Goal: Task Accomplishment & Management: Use online tool/utility

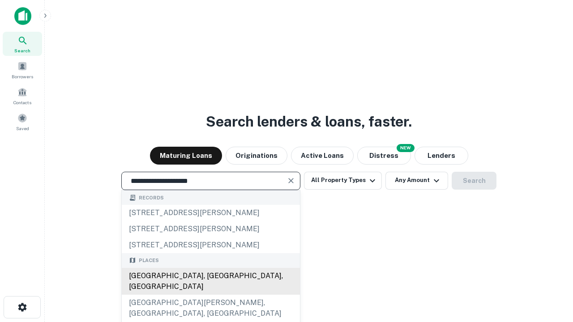
click at [210, 295] on div "[GEOGRAPHIC_DATA], [GEOGRAPHIC_DATA], [GEOGRAPHIC_DATA]" at bounding box center [211, 281] width 178 height 27
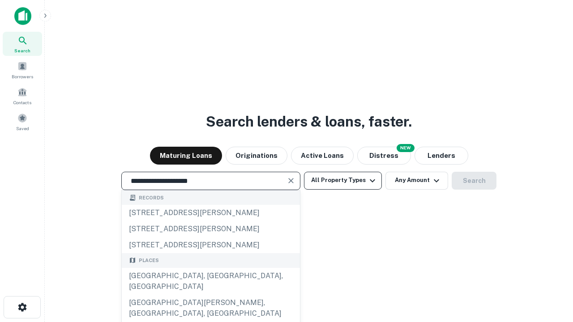
type input "**********"
click at [343, 180] on button "All Property Types" at bounding box center [343, 181] width 78 height 18
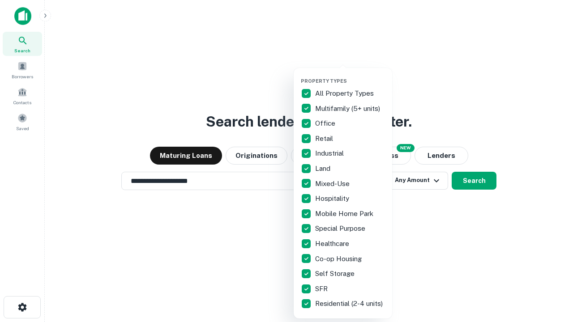
click at [350, 75] on button "button" at bounding box center [350, 75] width 98 height 0
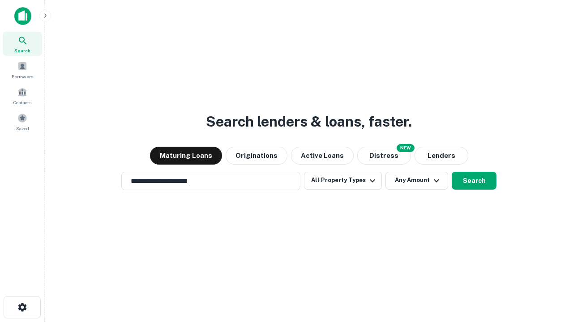
scroll to position [5, 108]
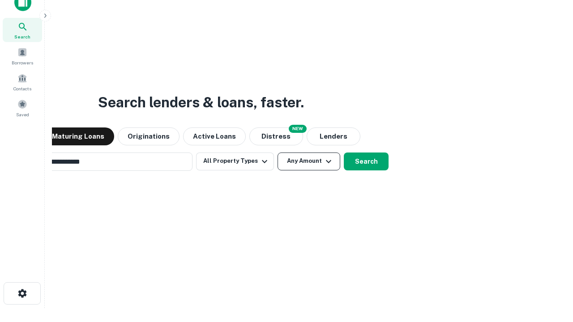
click at [277, 153] on button "Any Amount" at bounding box center [308, 162] width 63 height 18
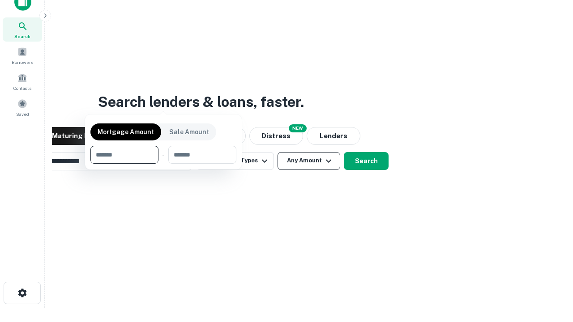
scroll to position [64, 253]
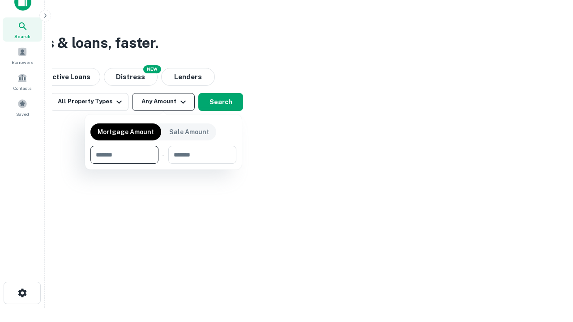
type input "*******"
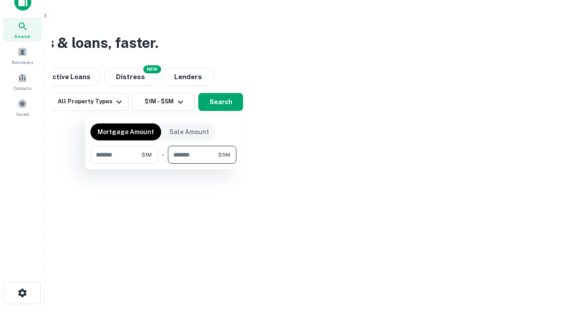
type input "*******"
click at [163, 164] on button "button" at bounding box center [163, 164] width 146 height 0
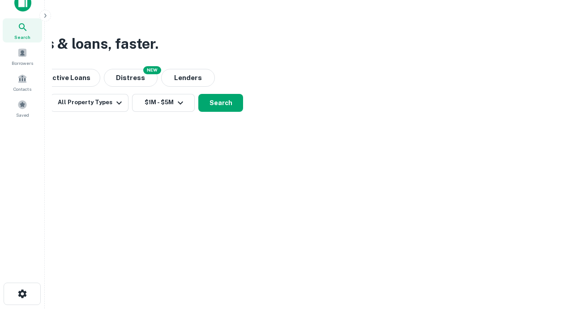
scroll to position [5, 165]
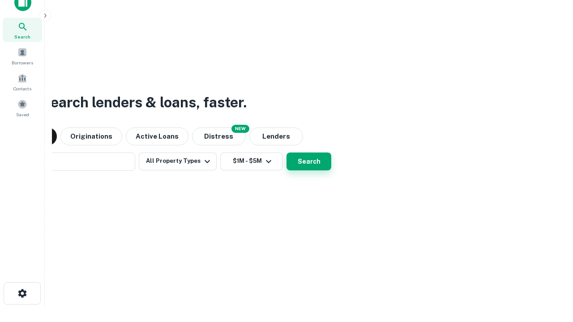
click at [286, 153] on button "Search" at bounding box center [308, 162] width 45 height 18
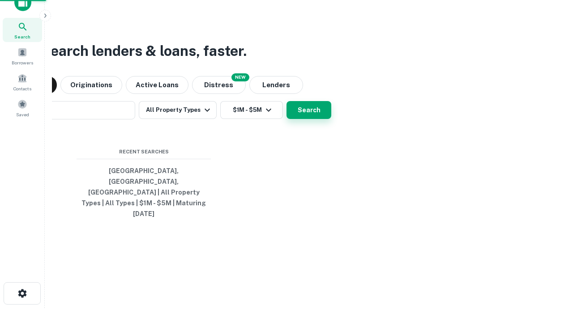
scroll to position [24, 253]
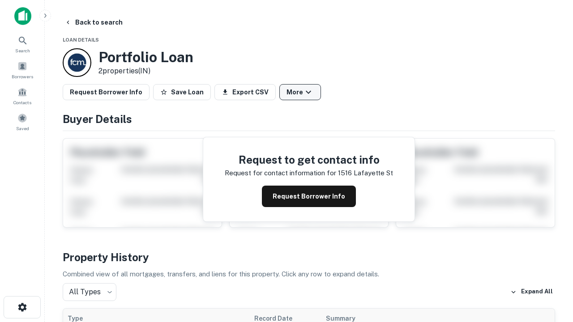
click at [300, 92] on button "More" at bounding box center [300, 92] width 42 height 16
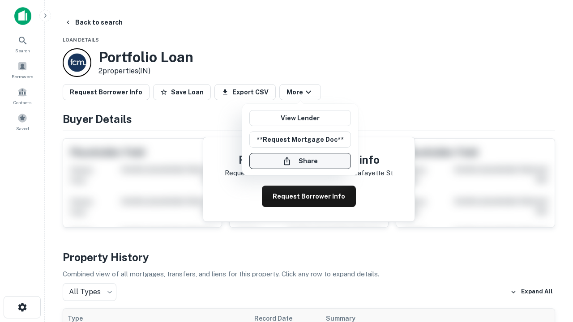
click at [300, 161] on button "Share" at bounding box center [300, 161] width 102 height 16
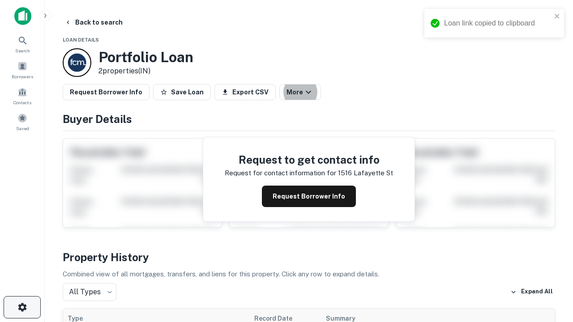
click at [22, 307] on icon "button" at bounding box center [22, 307] width 11 height 11
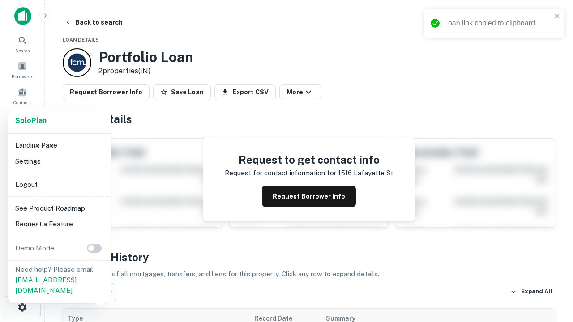
click at [59, 184] on li "Logout" at bounding box center [60, 185] width 96 height 16
